Goal: Task Accomplishment & Management: Use online tool/utility

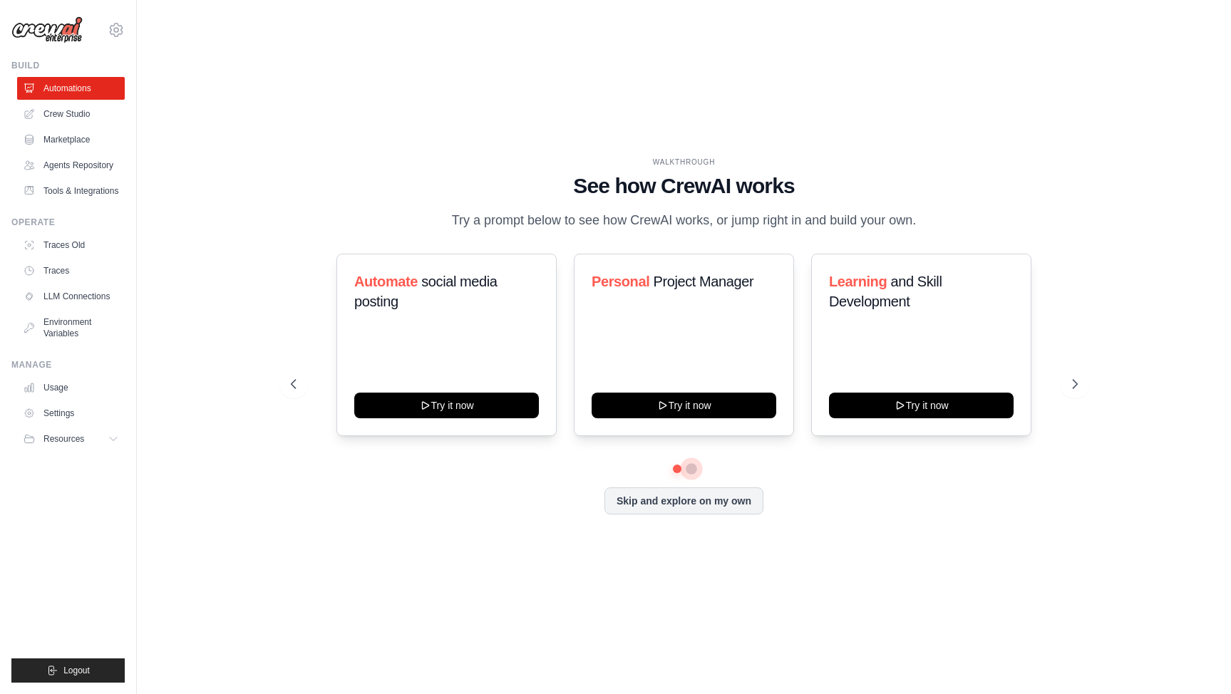
click at [695, 475] on button at bounding box center [691, 468] width 11 height 11
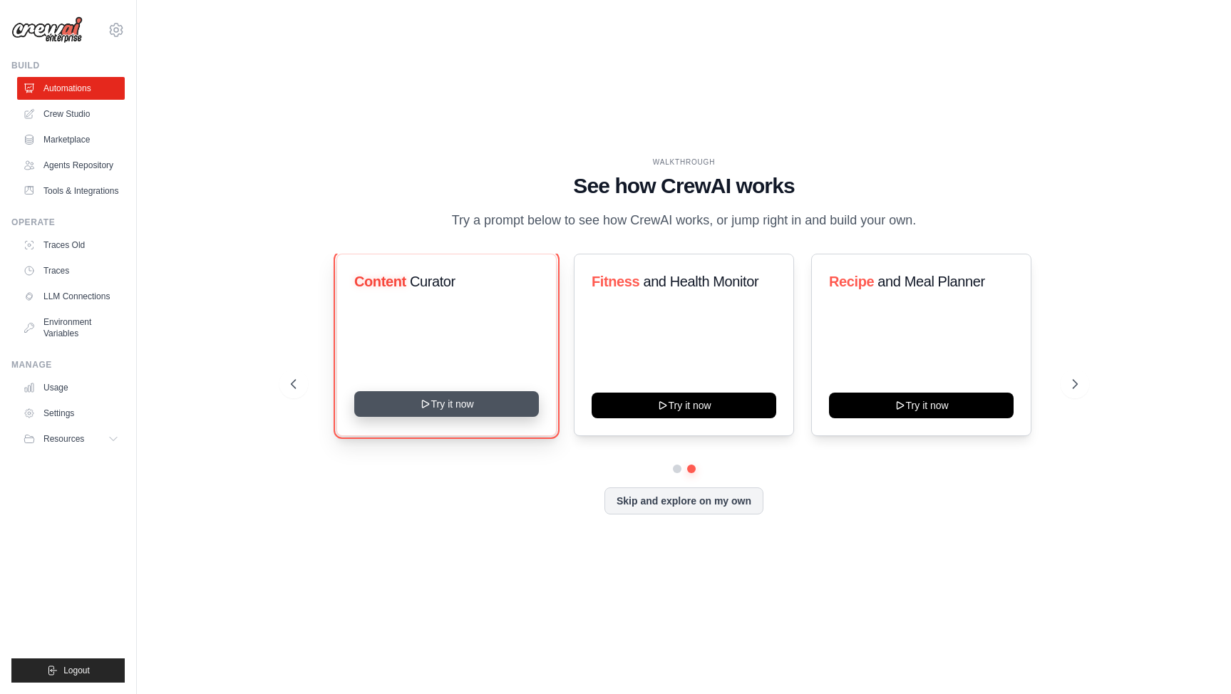
click at [426, 410] on icon at bounding box center [424, 403] width 11 height 11
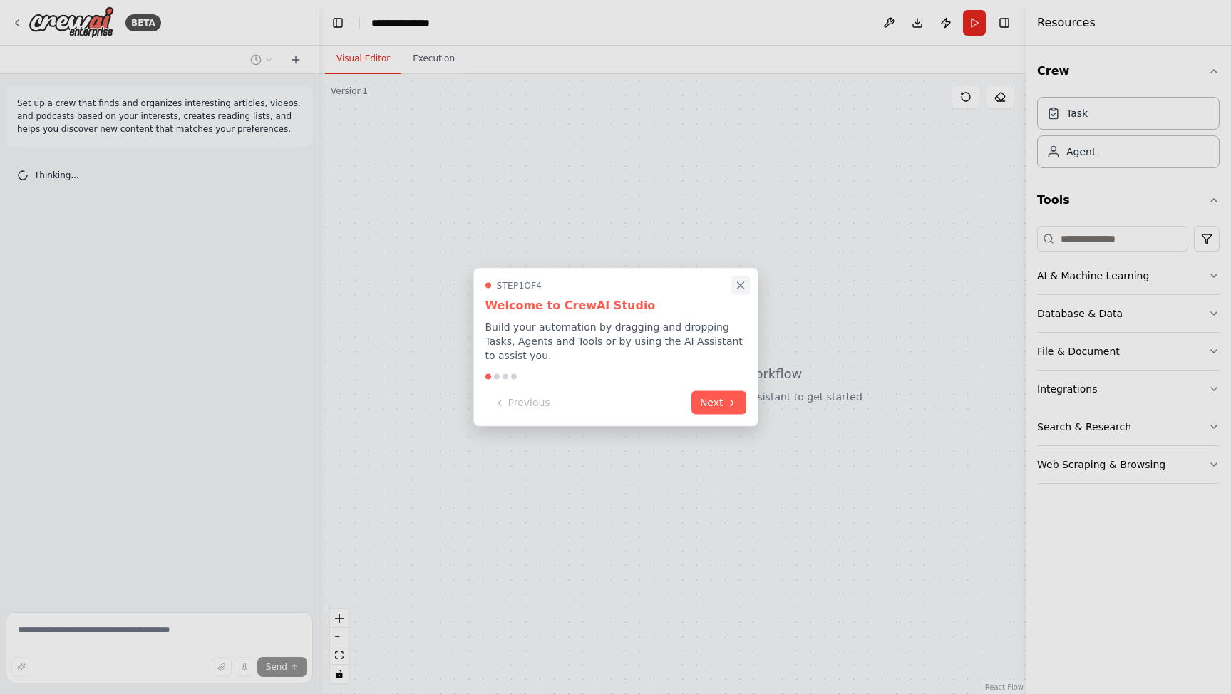
click at [740, 287] on icon "Close walkthrough" at bounding box center [740, 285] width 13 height 13
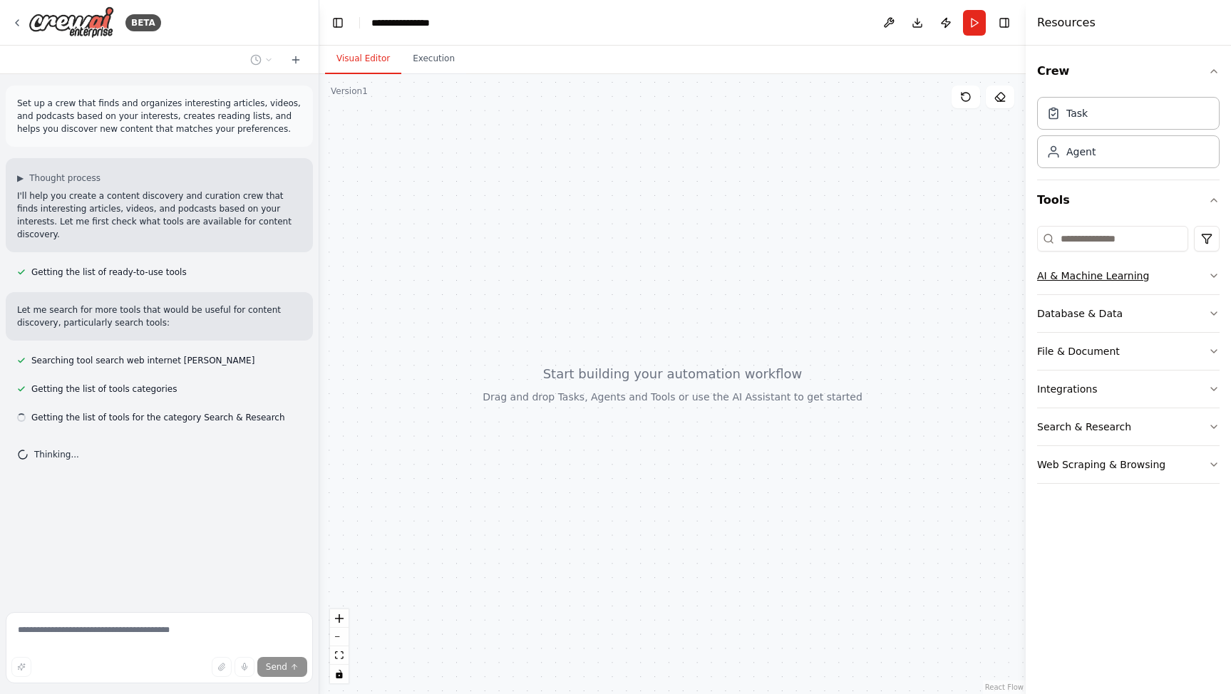
click at [1216, 277] on icon "button" at bounding box center [1213, 275] width 11 height 11
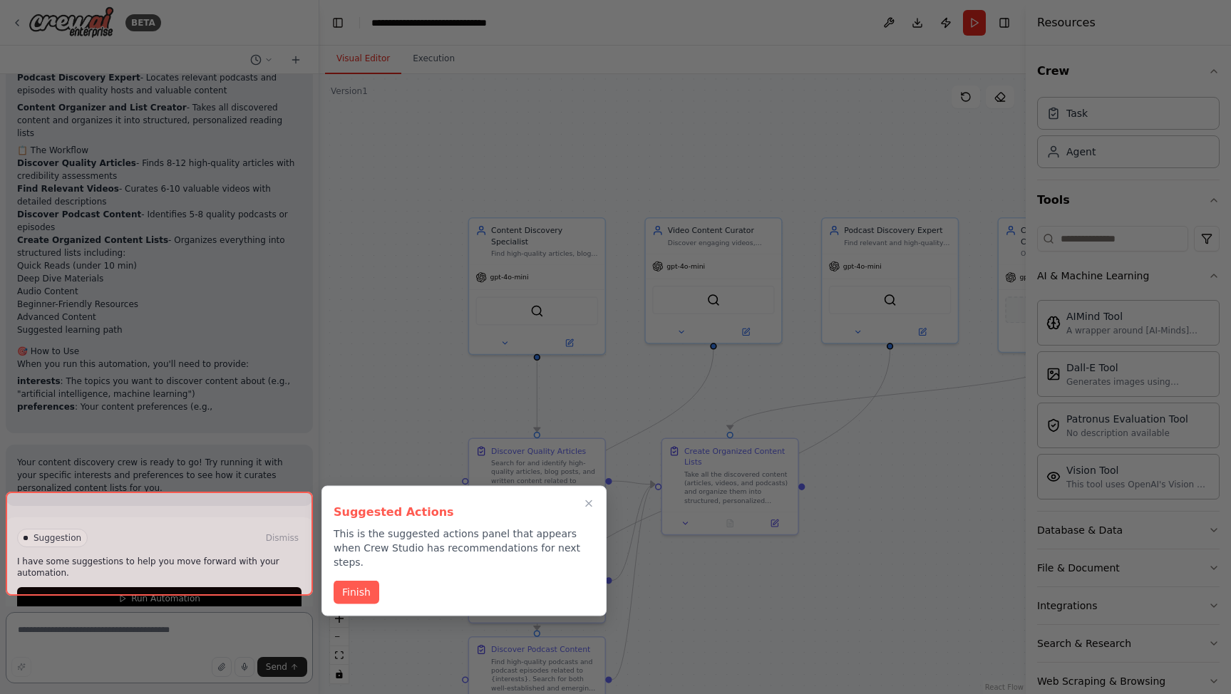
scroll to position [1458, 0]
click at [360, 581] on button "Finish" at bounding box center [357, 593] width 46 height 24
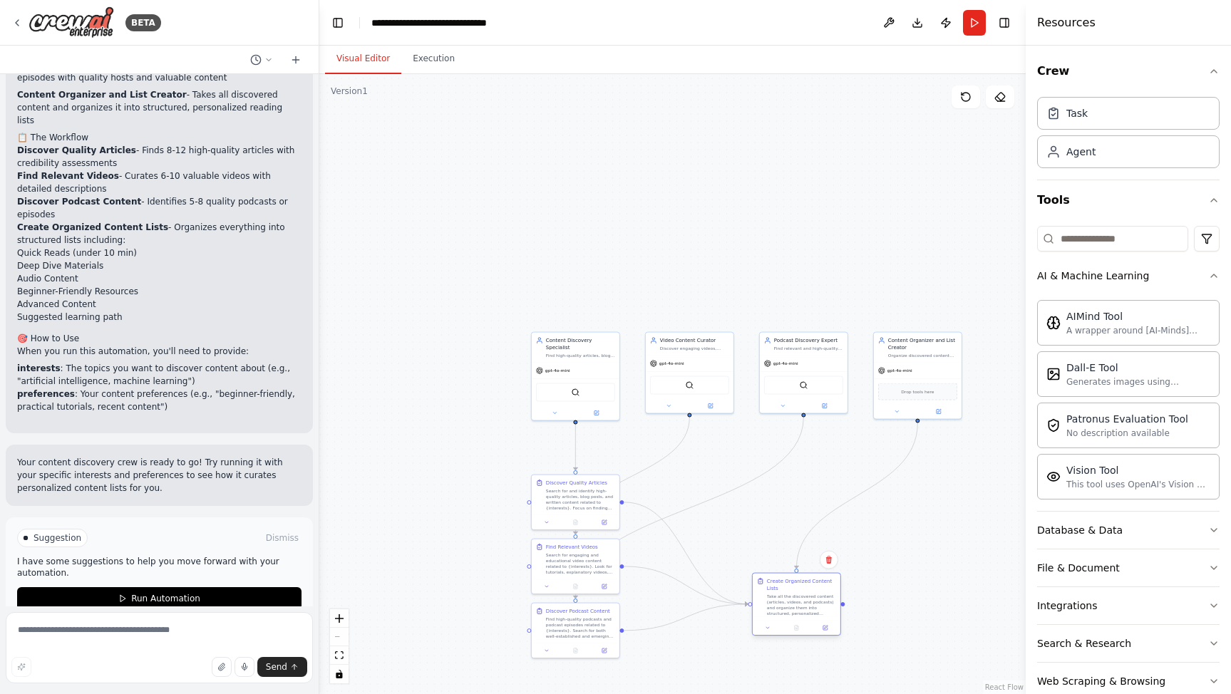
drag, startPoint x: 701, startPoint y: 490, endPoint x: 797, endPoint y: 584, distance: 134.1
click at [797, 584] on div "Create Organized Content Lists Take all the discovered content (articles, video…" at bounding box center [801, 597] width 69 height 38
click at [589, 351] on div "Find high-quality articles, blog posts, and written content related to {interes…" at bounding box center [580, 354] width 69 height 6
click at [597, 408] on button at bounding box center [596, 412] width 41 height 9
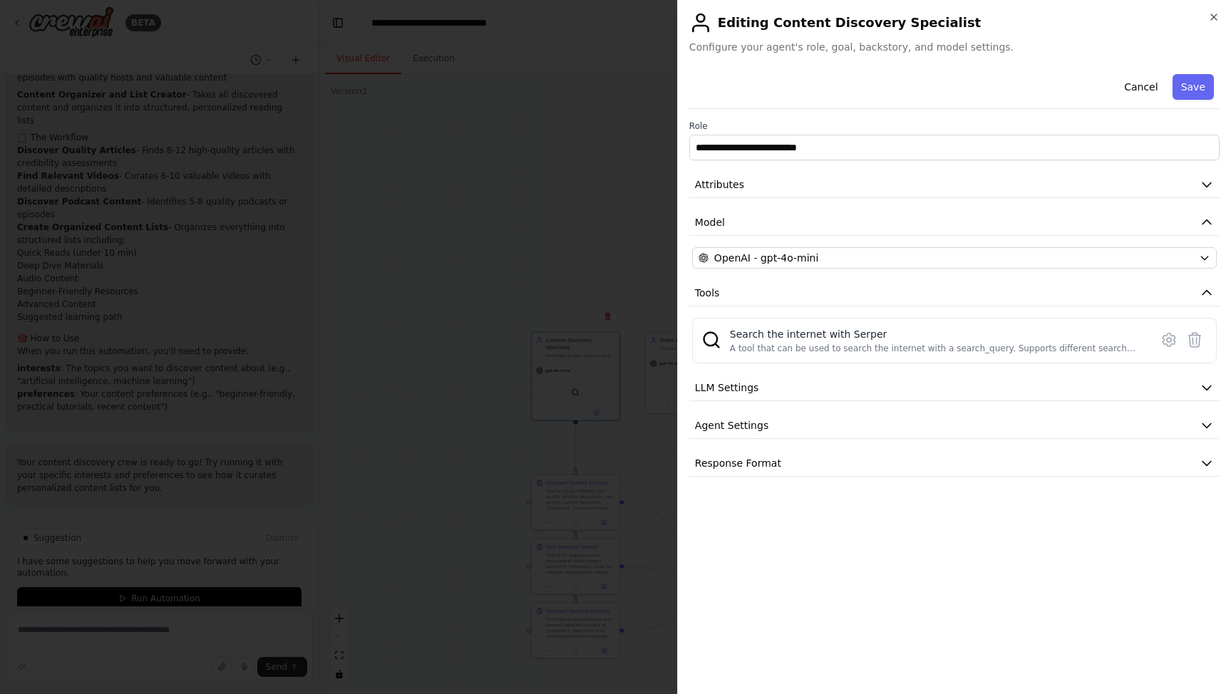
click at [1052, 247] on div "**********" at bounding box center [954, 272] width 530 height 408
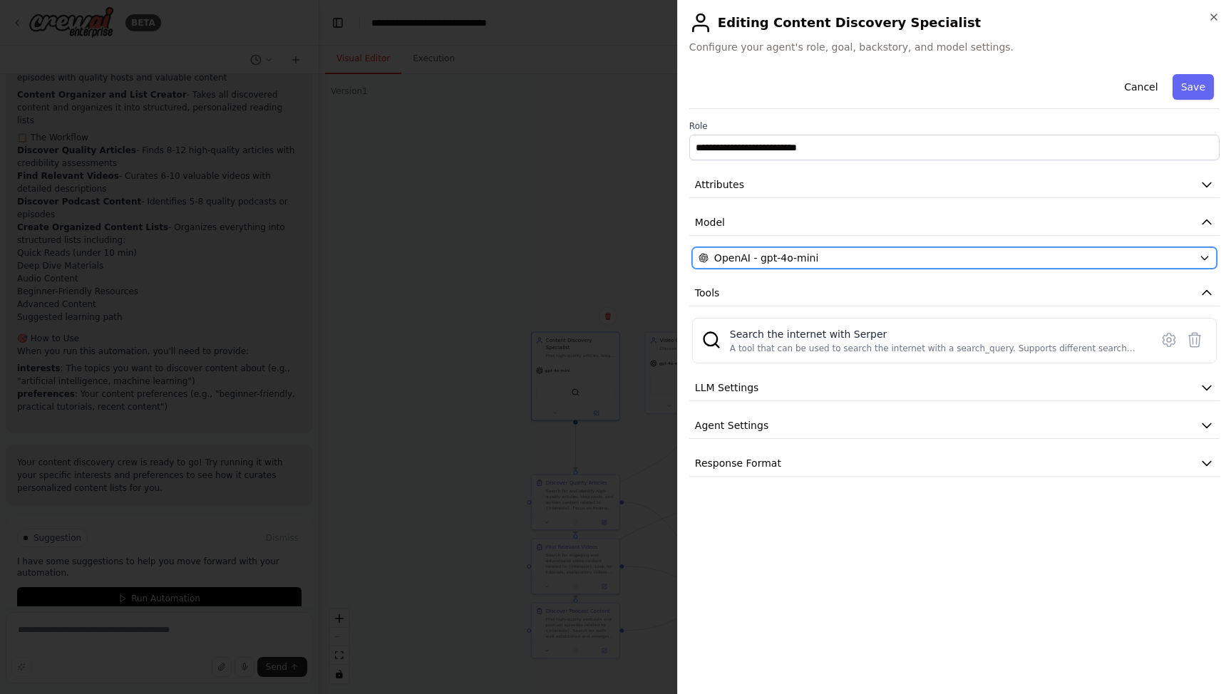
click at [1044, 253] on div "OpenAI - gpt-4o-mini" at bounding box center [945, 258] width 495 height 14
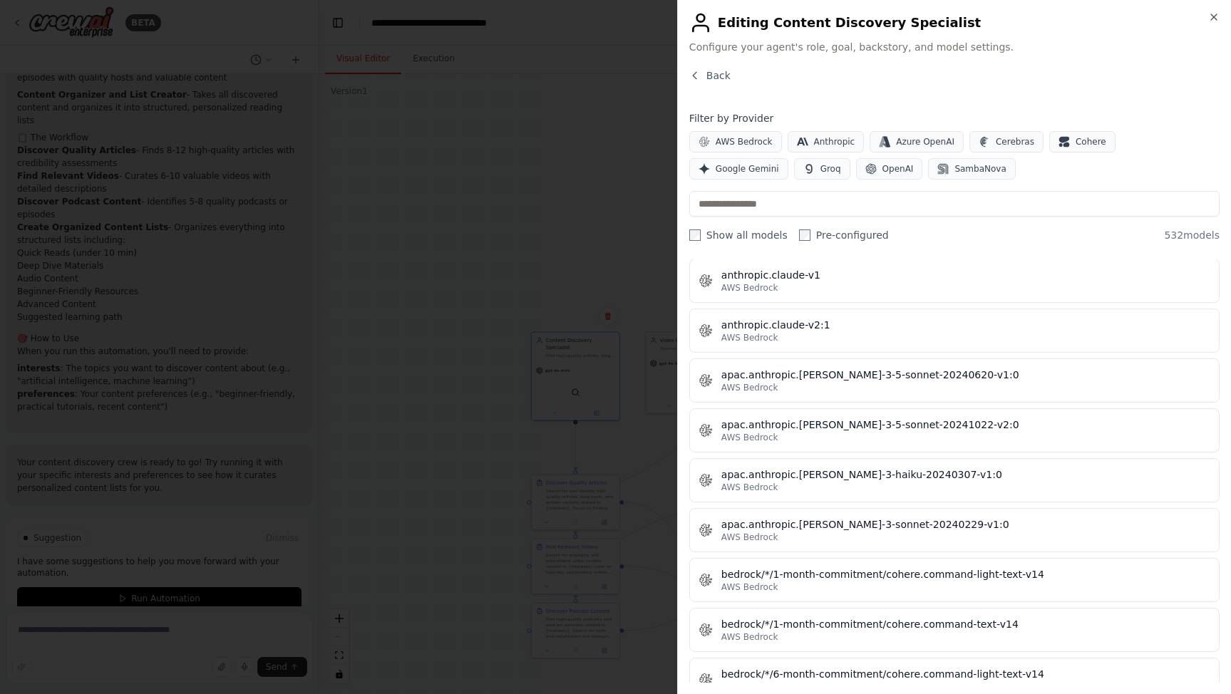
scroll to position [0, 0]
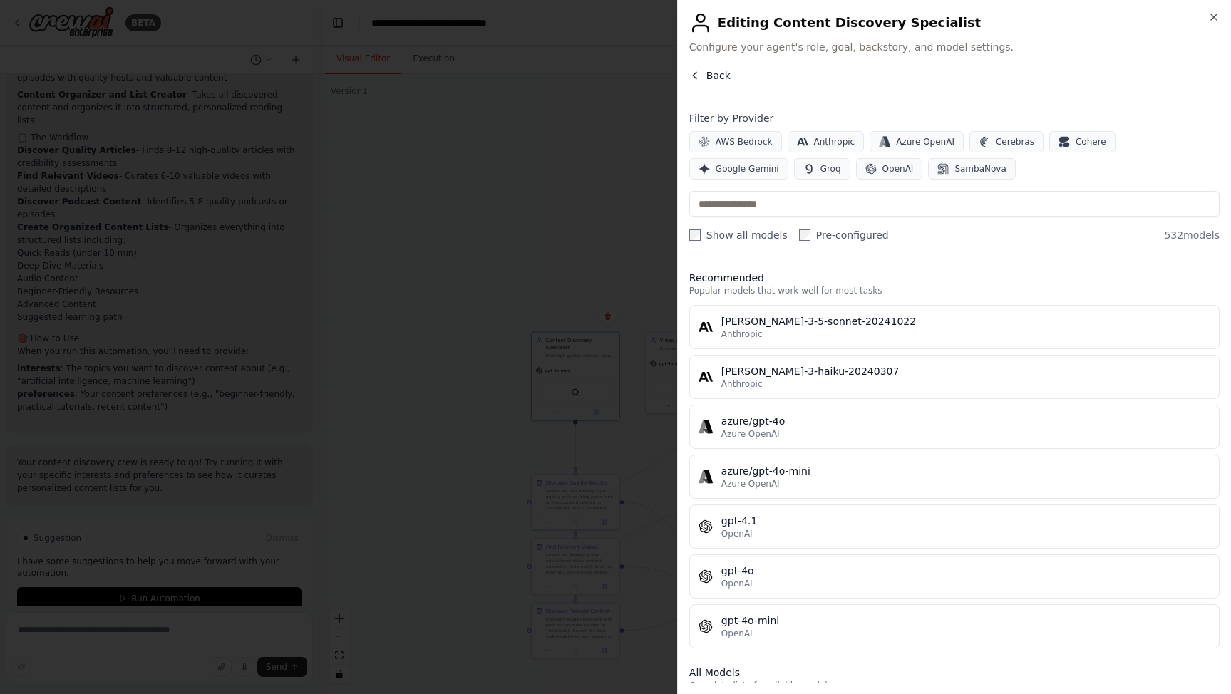
click at [695, 81] on icon "button" at bounding box center [694, 75] width 11 height 11
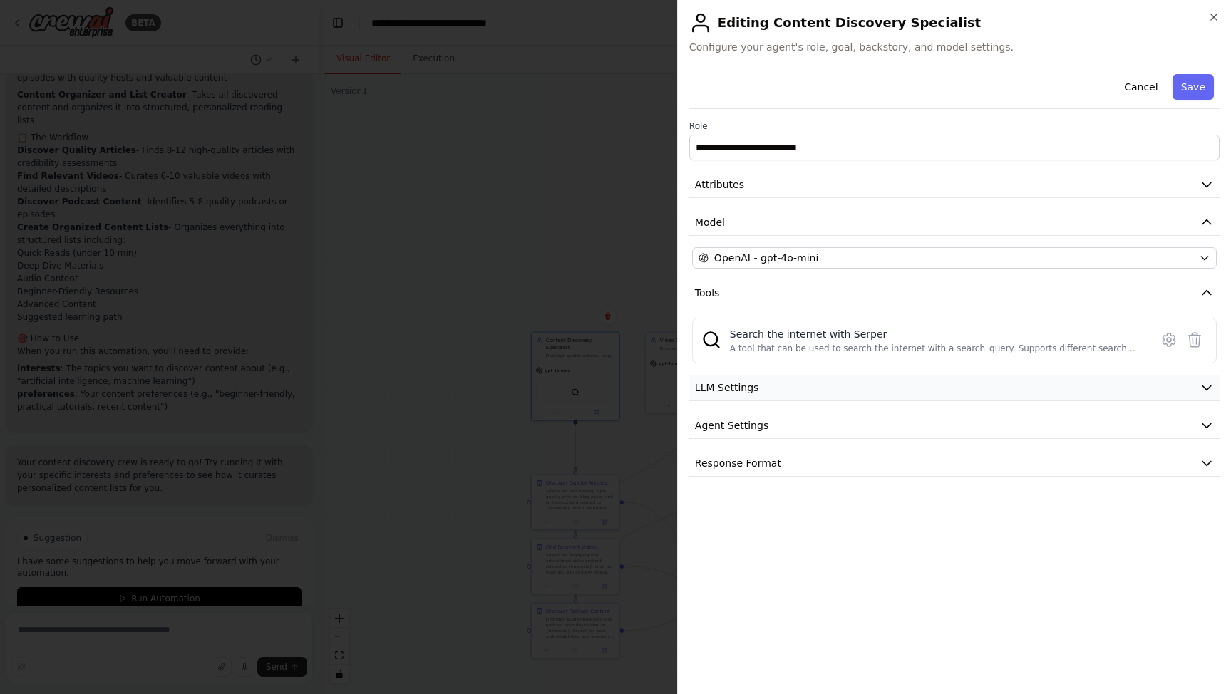
click at [763, 389] on button "LLM Settings" at bounding box center [954, 388] width 530 height 26
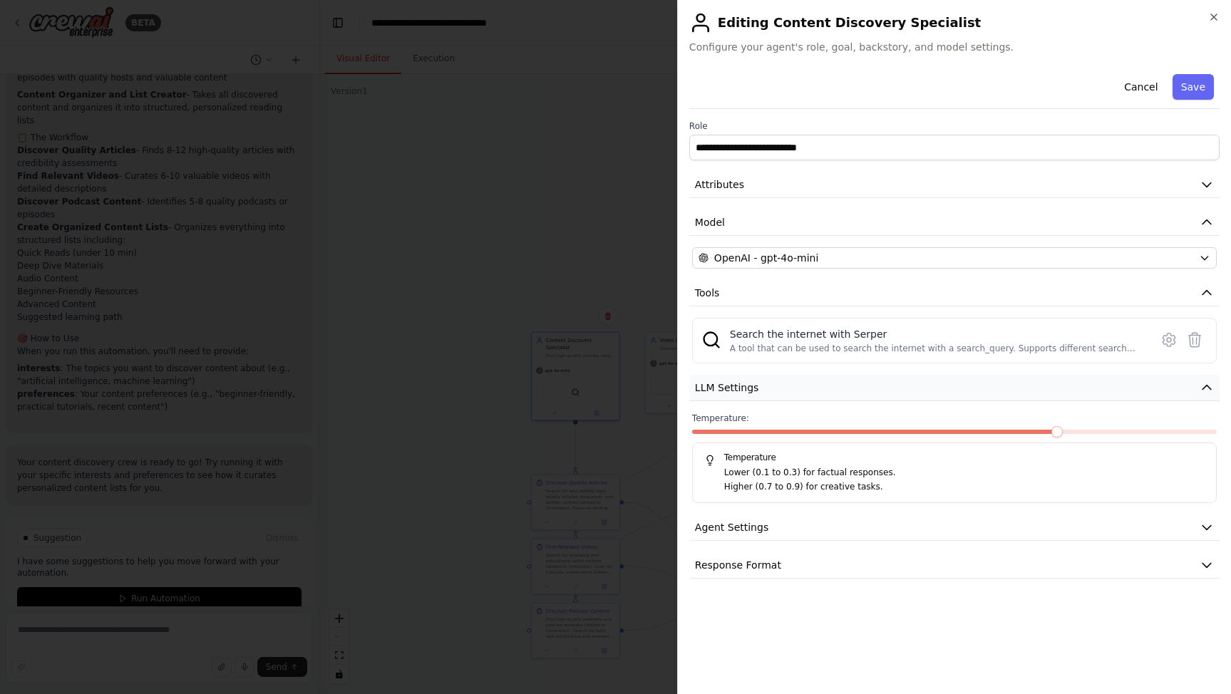
click at [763, 389] on button "LLM Settings" at bounding box center [954, 388] width 530 height 26
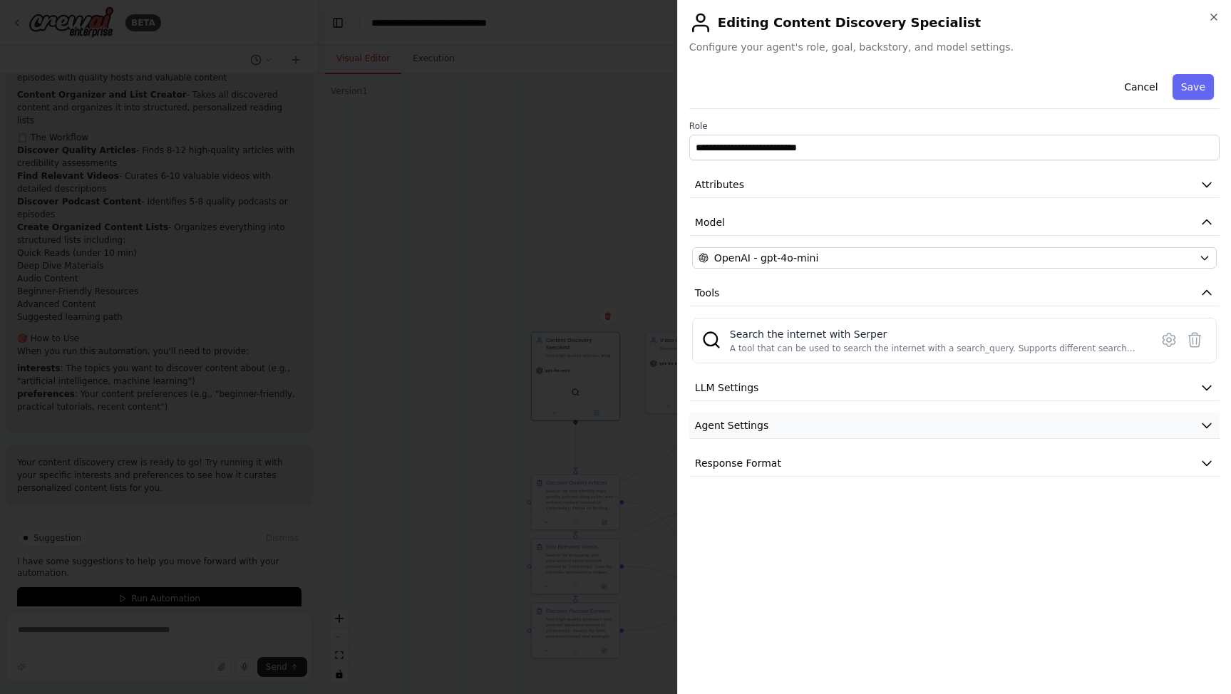
click at [765, 427] on button "Agent Settings" at bounding box center [954, 426] width 530 height 26
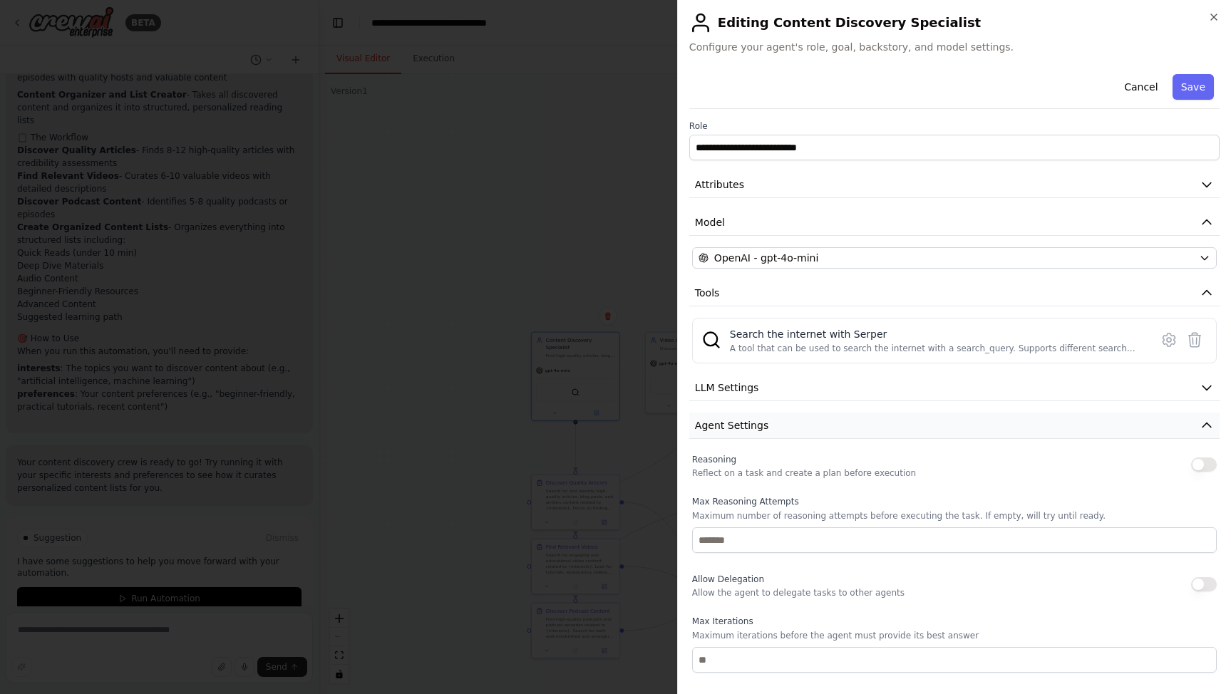
click at [765, 425] on button "Agent Settings" at bounding box center [954, 426] width 530 height 26
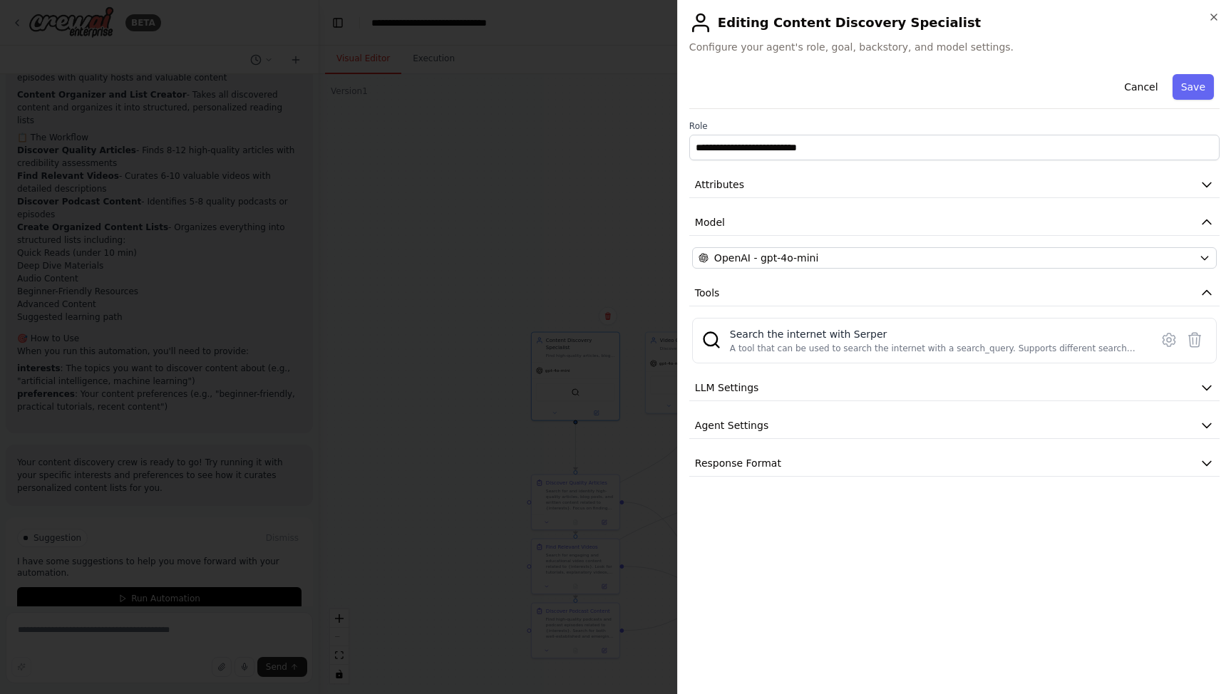
click at [765, 450] on div "**********" at bounding box center [954, 272] width 530 height 408
click at [762, 463] on span "Response Format" at bounding box center [738, 463] width 86 height 14
click at [763, 461] on span "Response Format" at bounding box center [738, 463] width 86 height 14
click at [1208, 185] on icon "button" at bounding box center [1206, 185] width 9 height 4
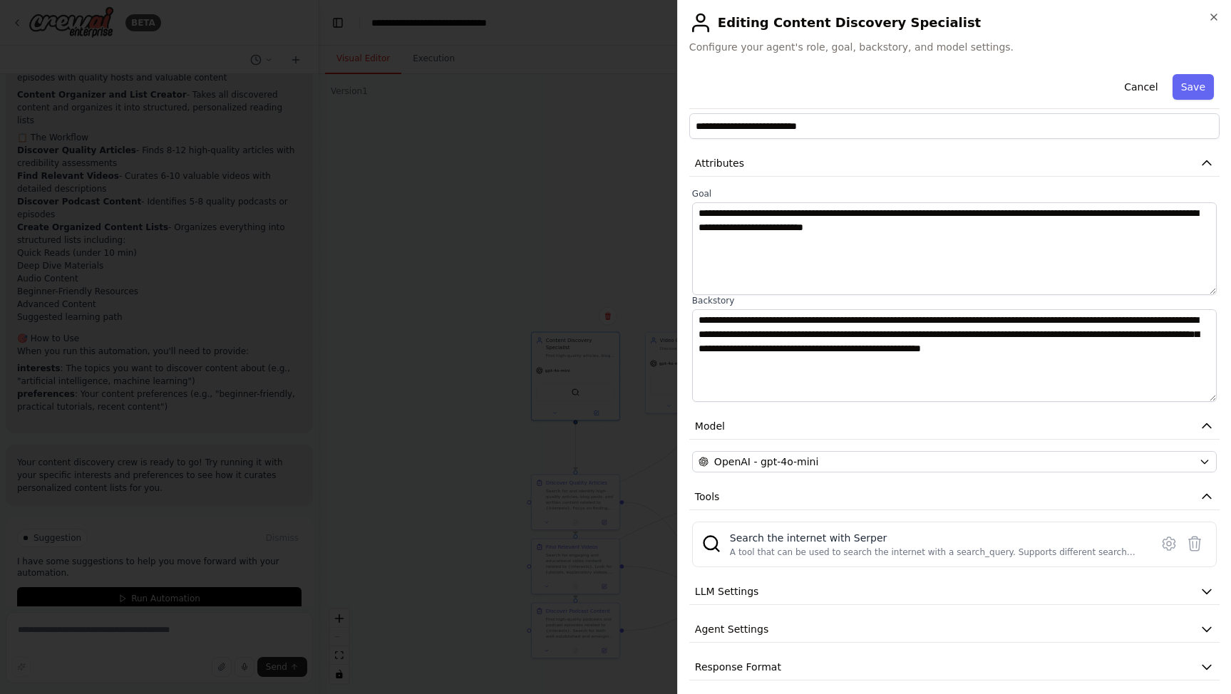
scroll to position [31, 0]
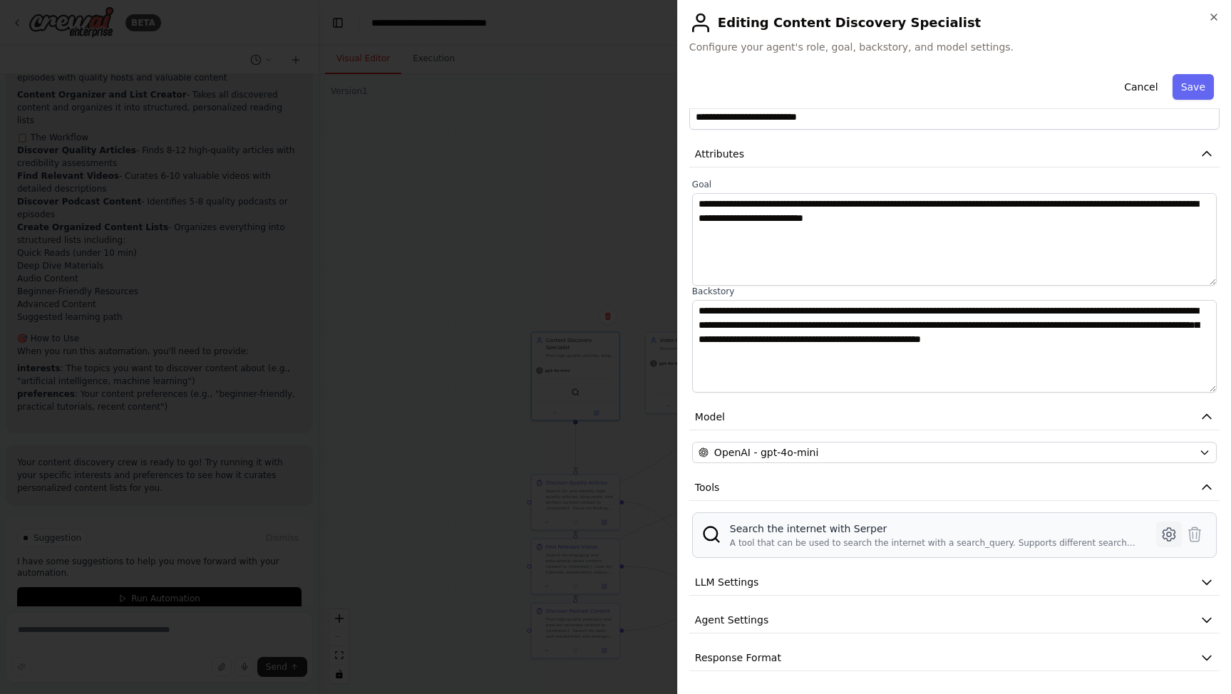
click at [1165, 537] on icon at bounding box center [1168, 534] width 17 height 17
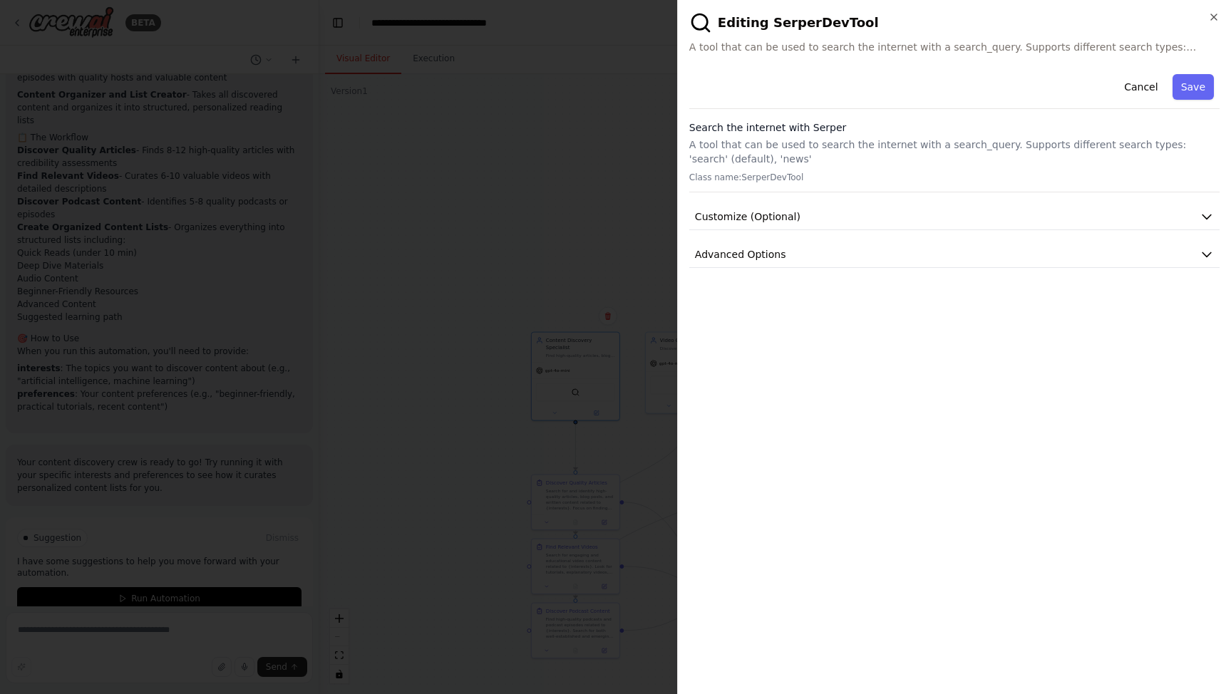
scroll to position [0, 0]
click at [755, 225] on button "Customize (Optional)" at bounding box center [954, 217] width 530 height 26
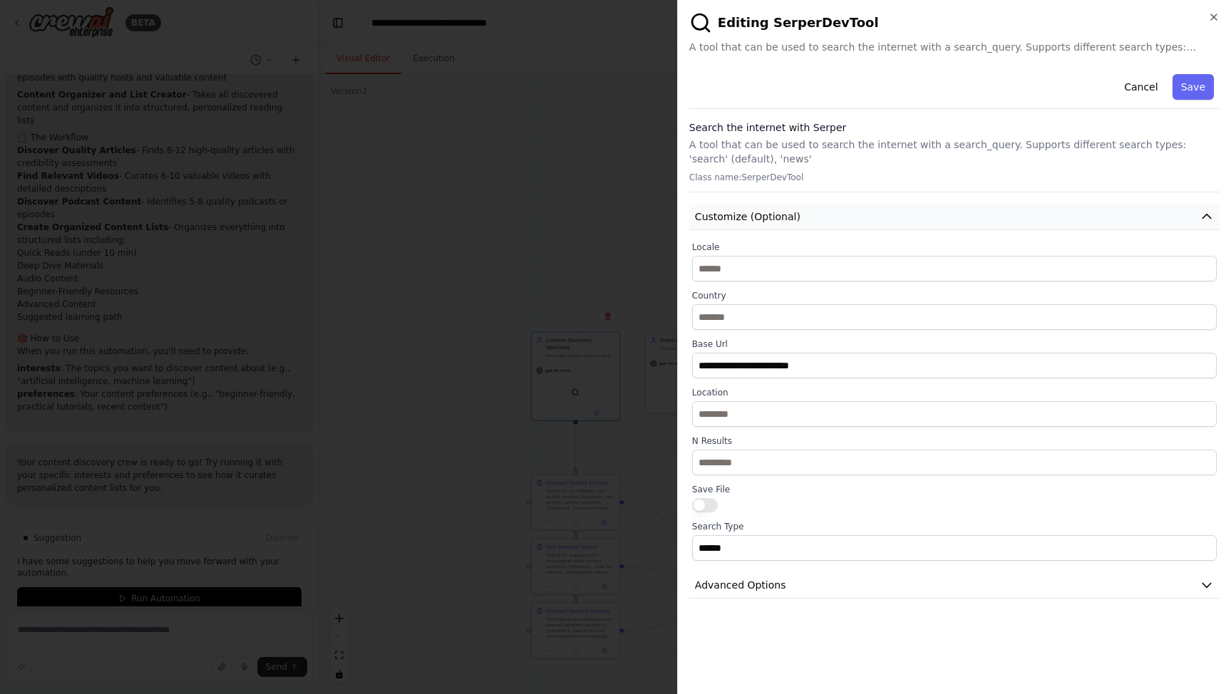
click at [814, 215] on button "Customize (Optional)" at bounding box center [954, 217] width 530 height 26
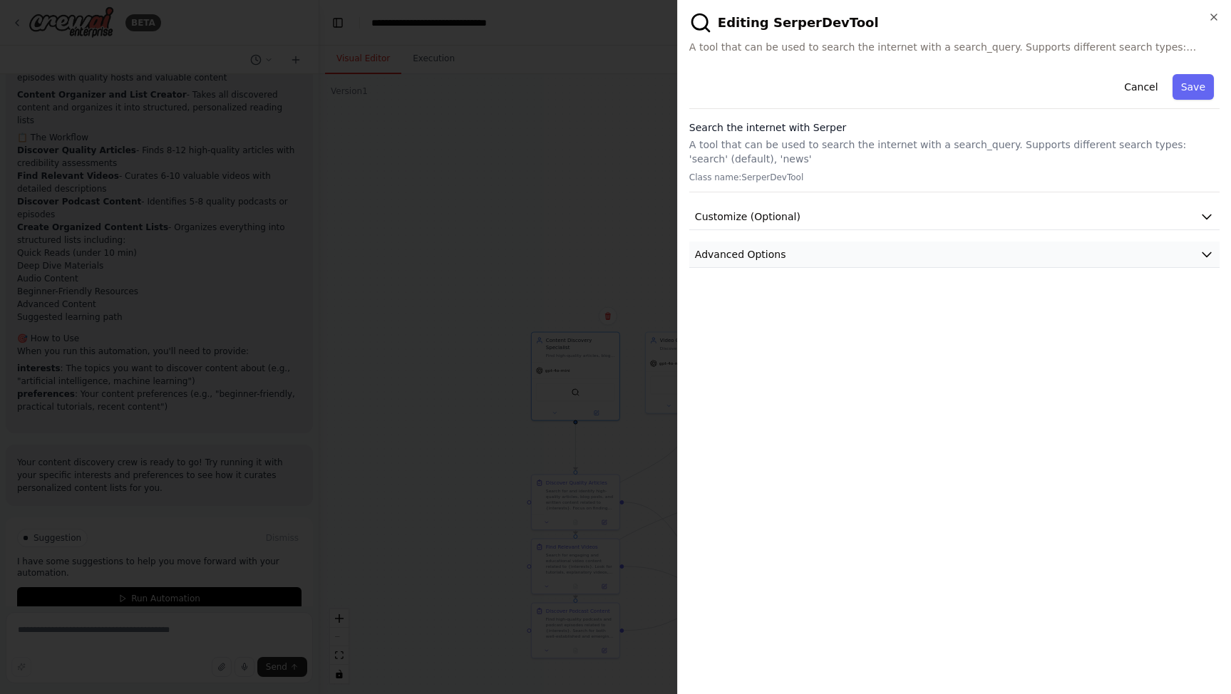
click at [792, 249] on button "Advanced Options" at bounding box center [954, 255] width 530 height 26
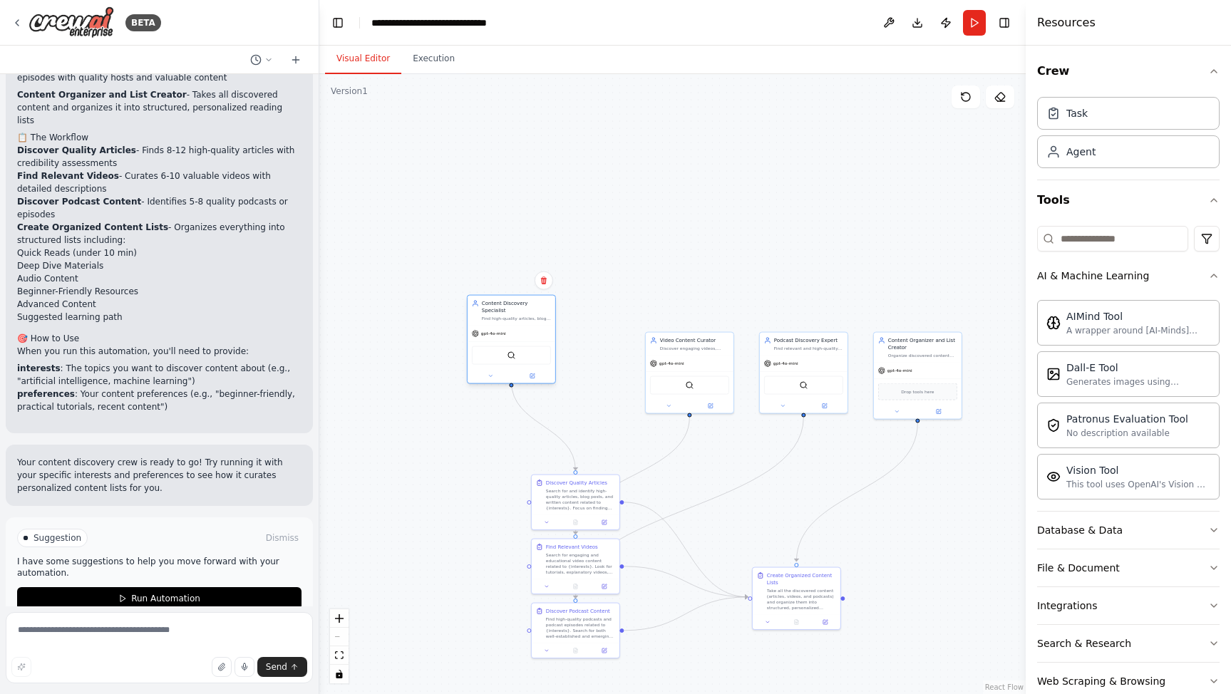
drag, startPoint x: 571, startPoint y: 346, endPoint x: 505, endPoint y: 307, distance: 76.4
click at [505, 316] on div "Find high-quality articles, blog posts, and written content related to {interes…" at bounding box center [516, 319] width 69 height 6
drag, startPoint x: 550, startPoint y: 480, endPoint x: 482, endPoint y: 460, distance: 70.6
click at [471, 456] on div "Discover Quality Articles" at bounding box center [490, 453] width 61 height 7
drag, startPoint x: 532, startPoint y: 562, endPoint x: 425, endPoint y: 597, distance: 112.2
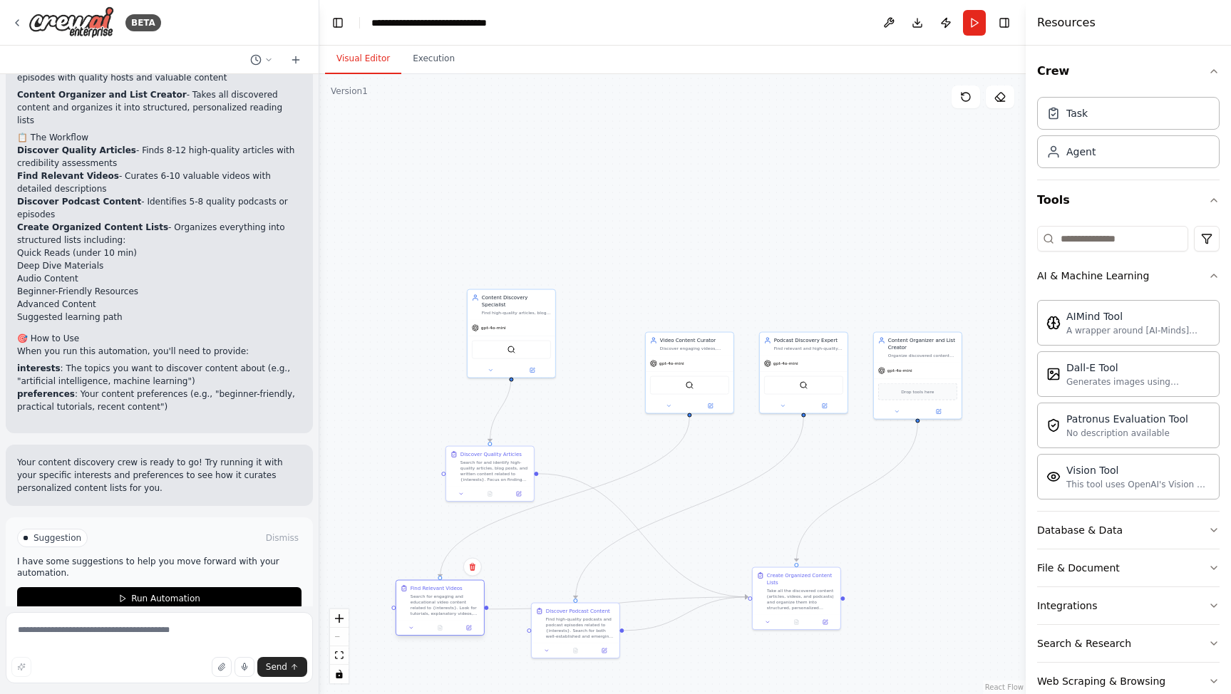
click at [423, 599] on div "Search for engaging and educational video content related to {interests}. Look …" at bounding box center [445, 605] width 69 height 23
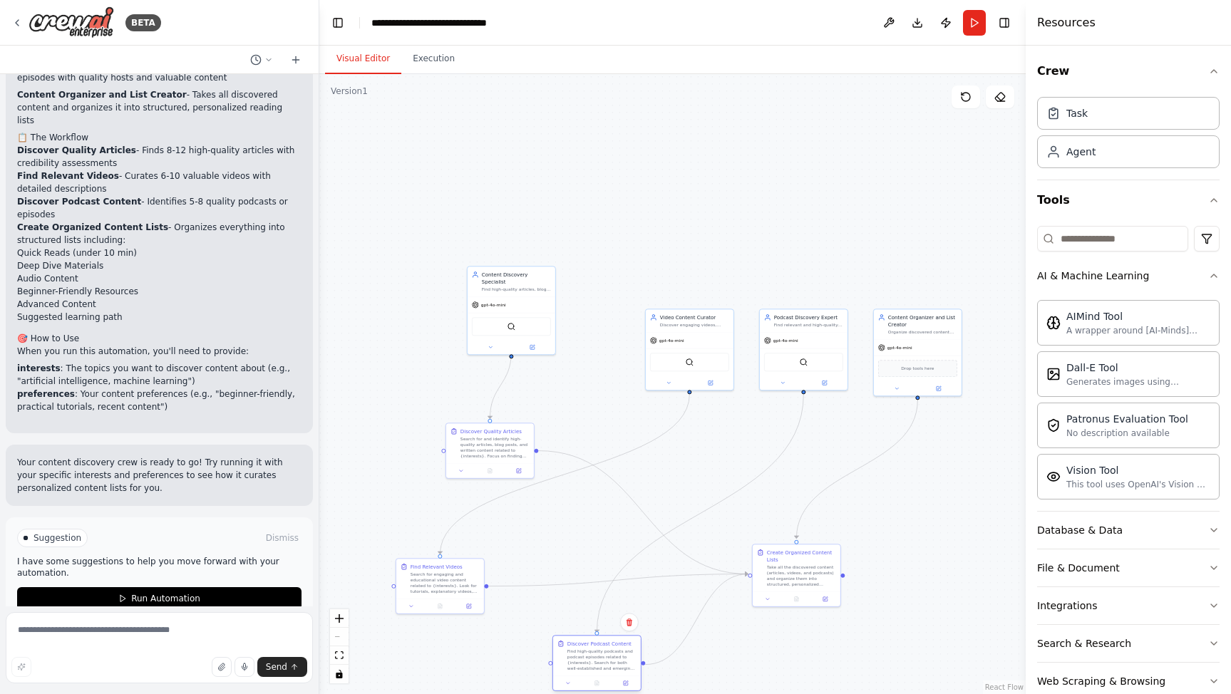
drag, startPoint x: 571, startPoint y: 626, endPoint x: 593, endPoint y: 658, distance: 38.4
click at [592, 659] on div "Find high-quality podcasts and podcast episodes related to {interests}. Search …" at bounding box center [601, 660] width 69 height 23
click at [793, 319] on div "Podcast Discovery Expert" at bounding box center [808, 315] width 69 height 7
click at [825, 381] on icon at bounding box center [825, 381] width 4 height 4
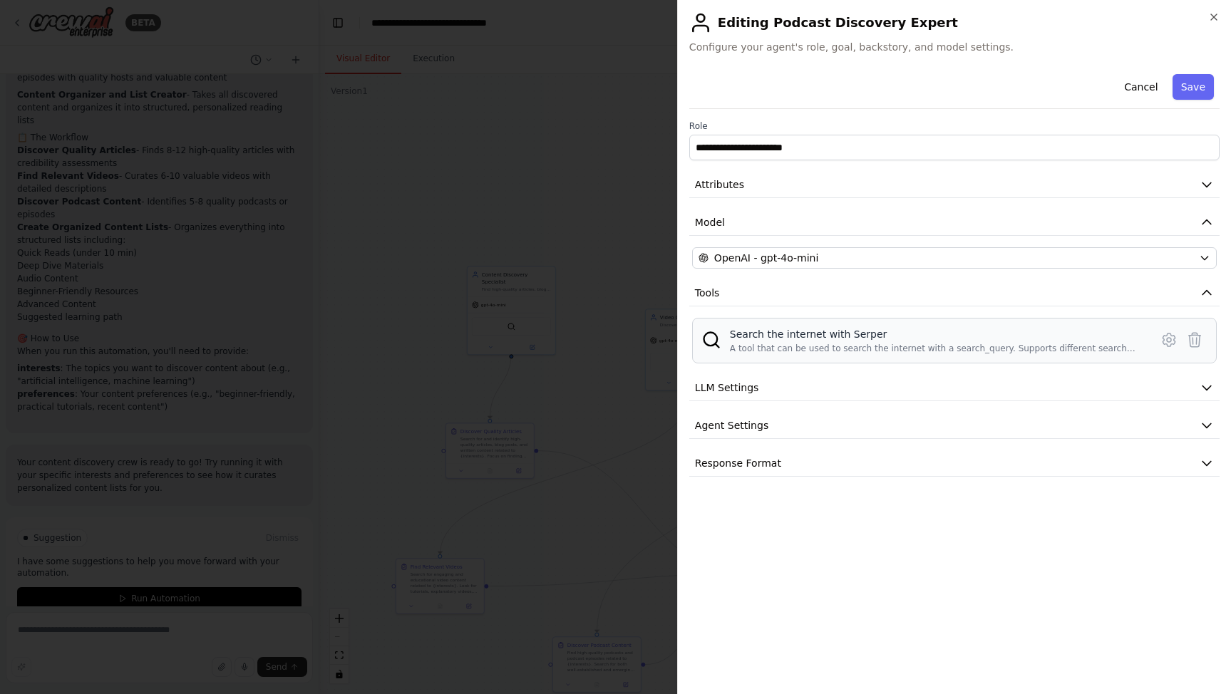
click at [963, 326] on div "Search the internet with Serper A tool that can be used to search the internet …" at bounding box center [954, 341] width 525 height 46
click at [1210, 183] on icon "button" at bounding box center [1206, 185] width 9 height 4
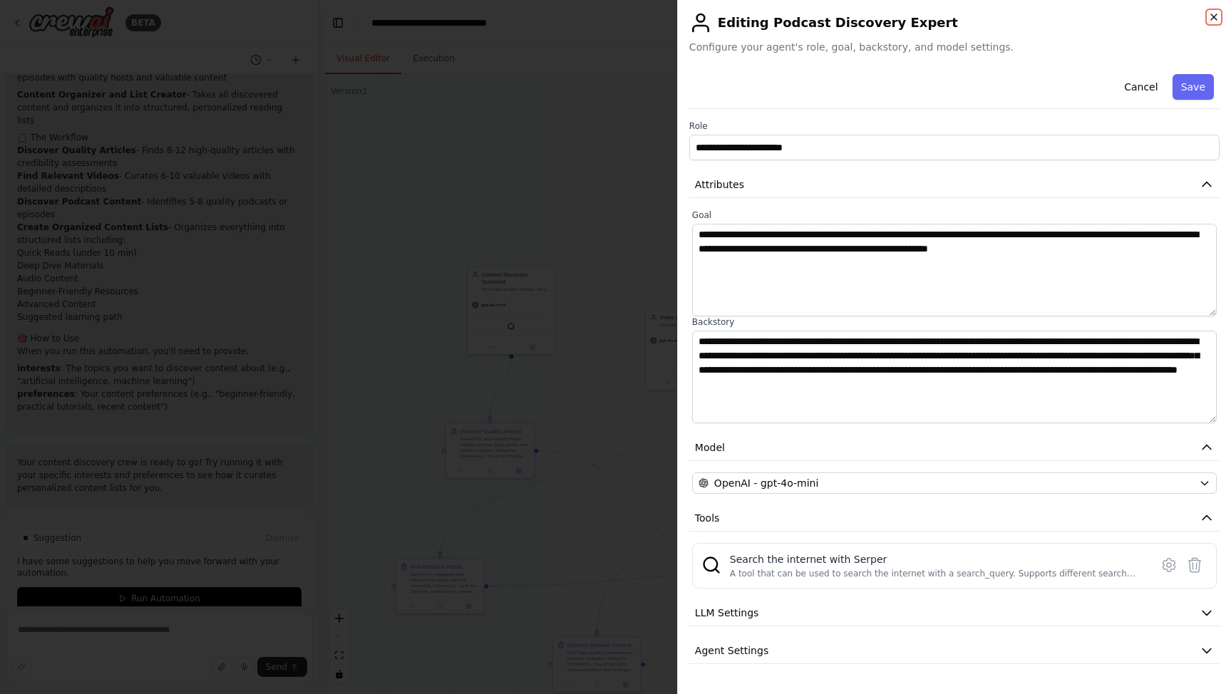
click at [1214, 19] on icon "button" at bounding box center [1214, 17] width 6 height 6
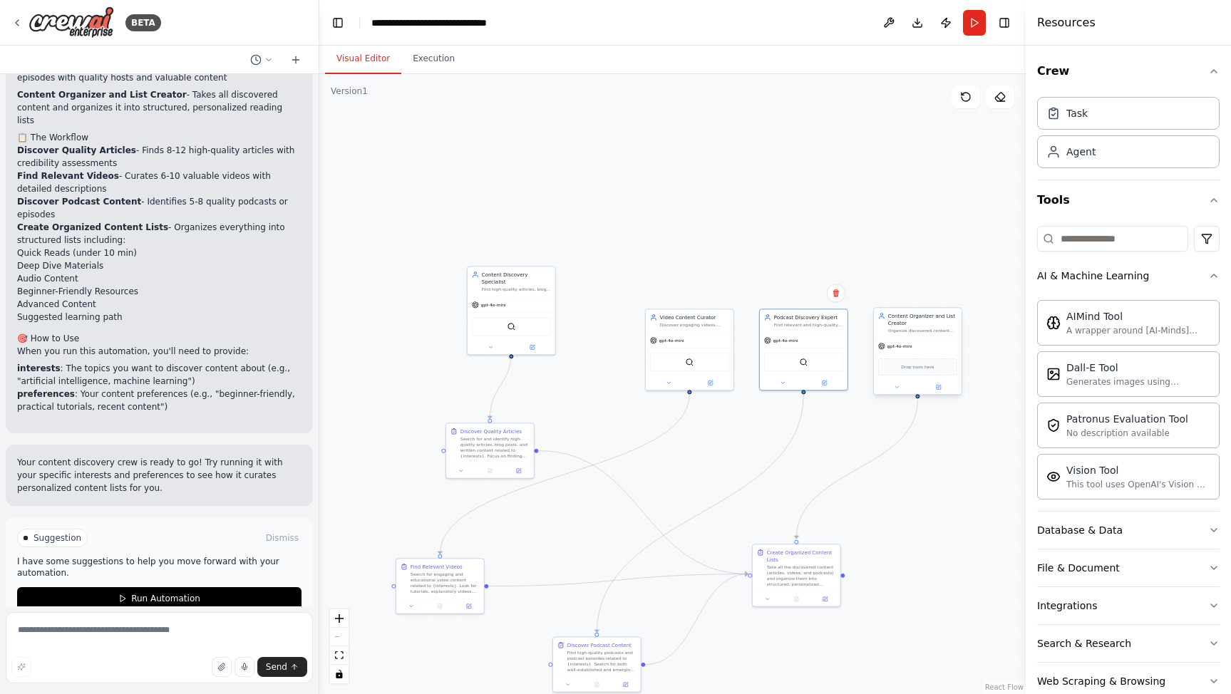
click at [900, 334] on div "Content Organizer and List Creator Organize discovered content into structured …" at bounding box center [918, 323] width 88 height 30
click at [942, 389] on button at bounding box center [938, 387] width 41 height 9
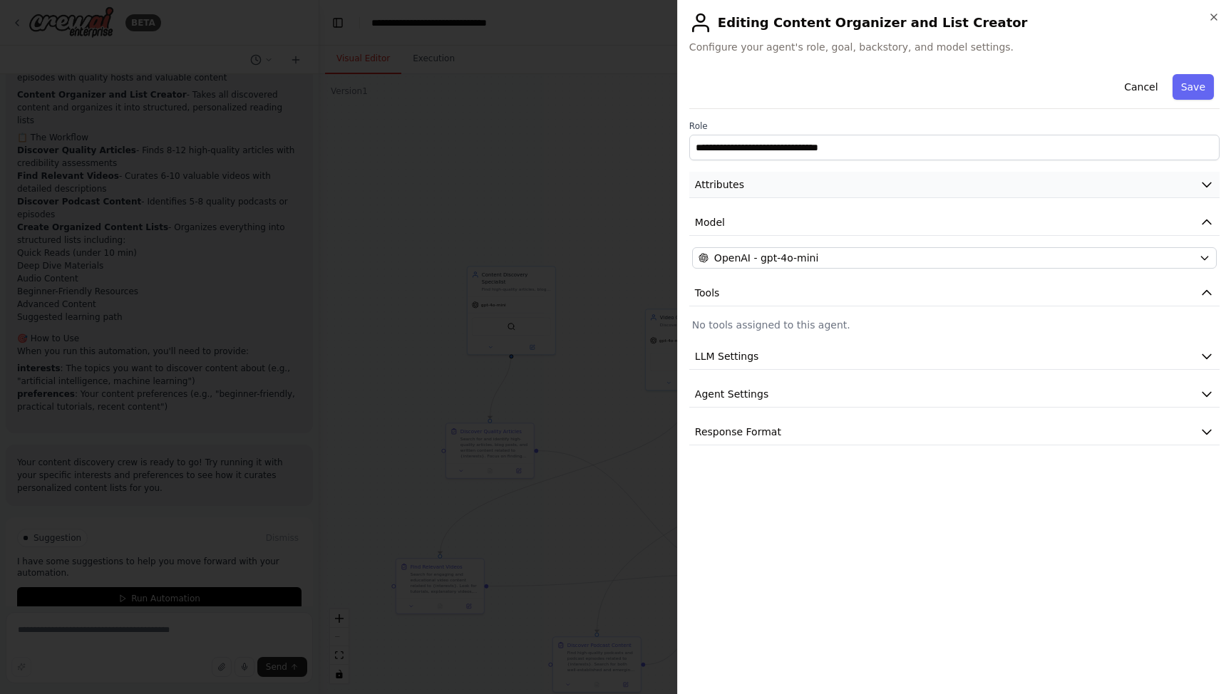
click at [1206, 187] on icon "button" at bounding box center [1206, 184] width 14 height 14
